Goal: Transaction & Acquisition: Purchase product/service

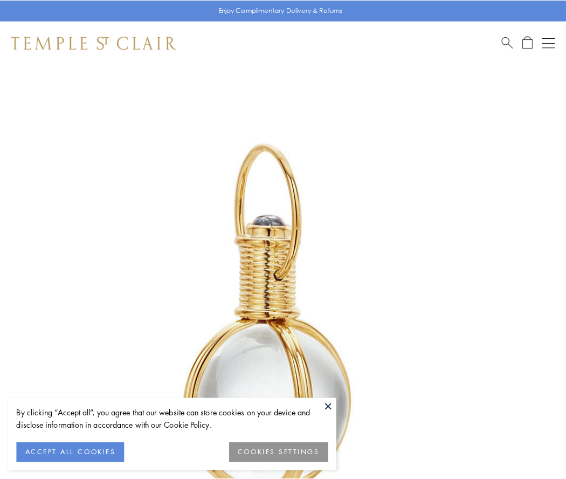
scroll to position [281, 0]
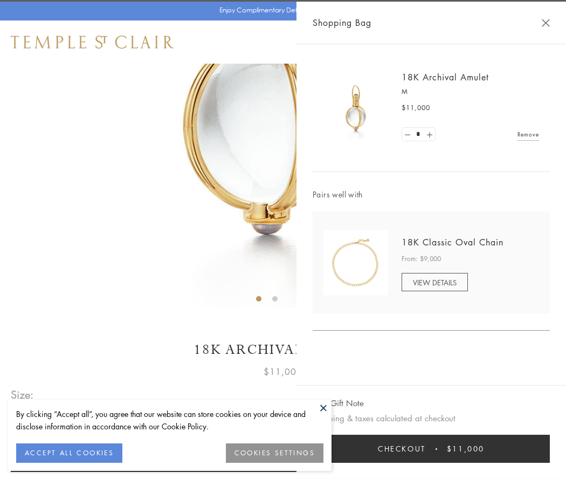
click at [431, 448] on button "Checkout $11,000" at bounding box center [431, 448] width 237 height 28
